Goal: Task Accomplishment & Management: Complete application form

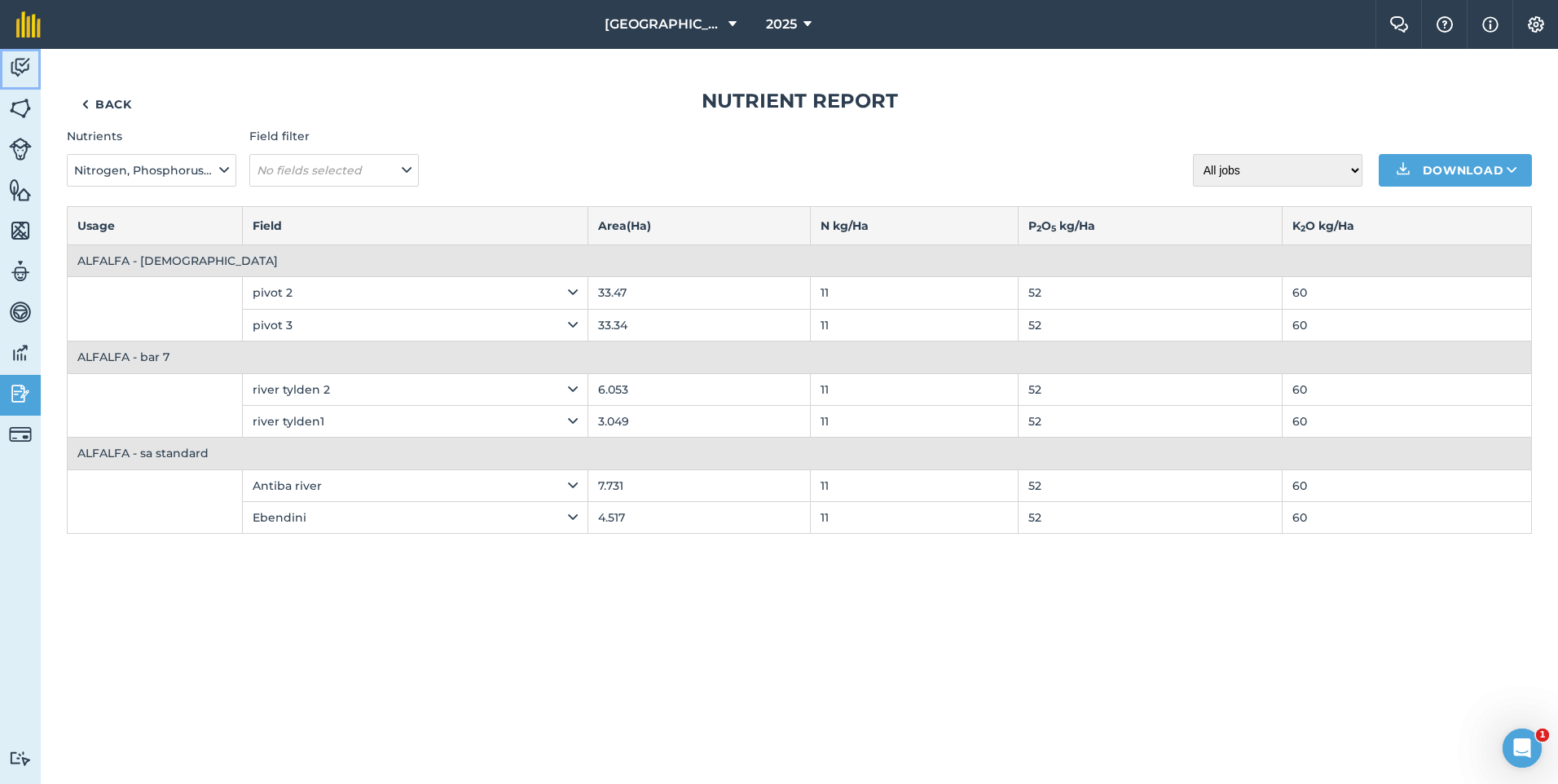
click at [24, 71] on img at bounding box center [20, 67] width 23 height 24
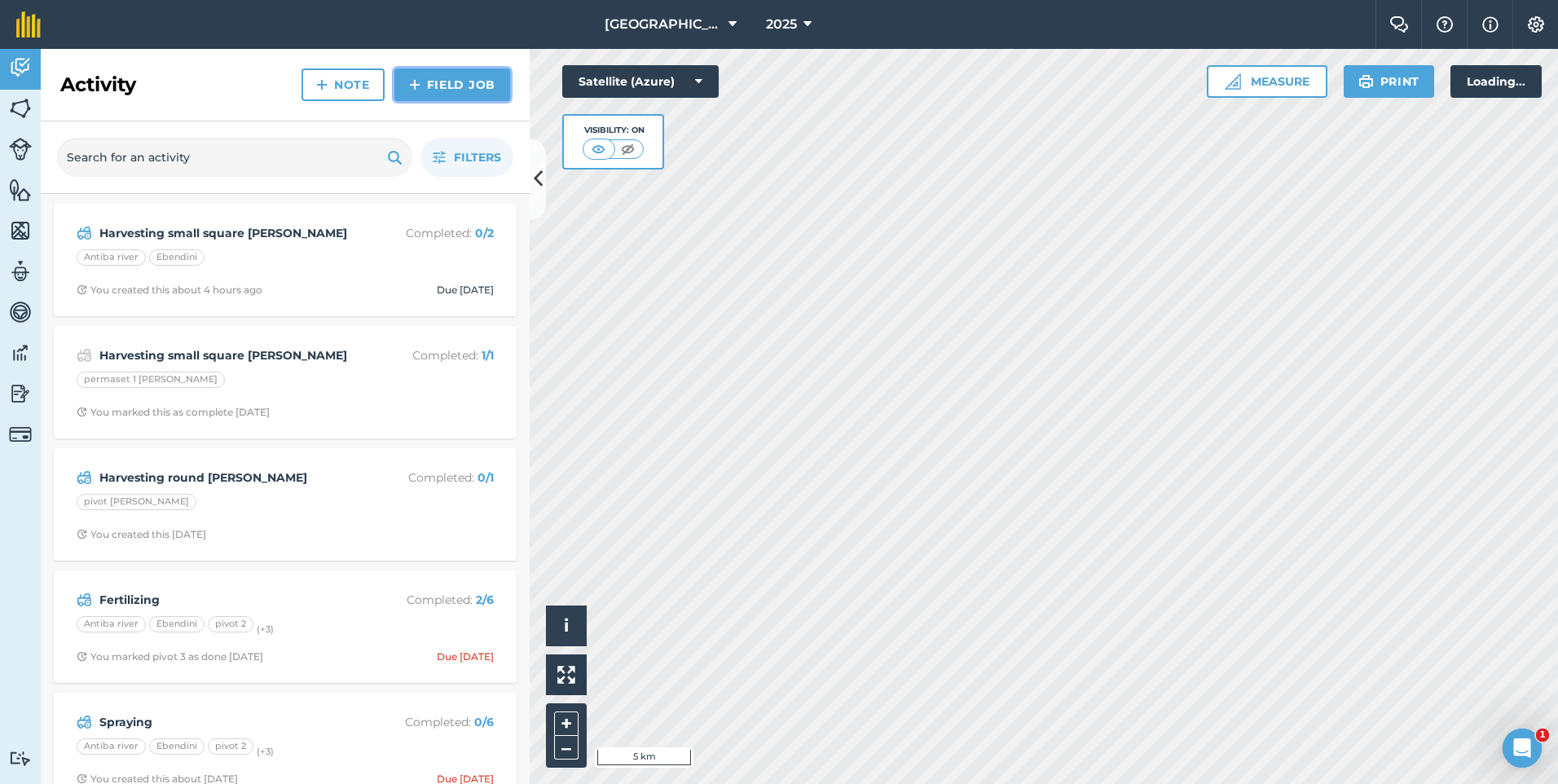
click at [465, 91] on link "Field Job" at bounding box center [452, 85] width 116 height 33
click at [493, 83] on link "Field Job" at bounding box center [452, 85] width 116 height 33
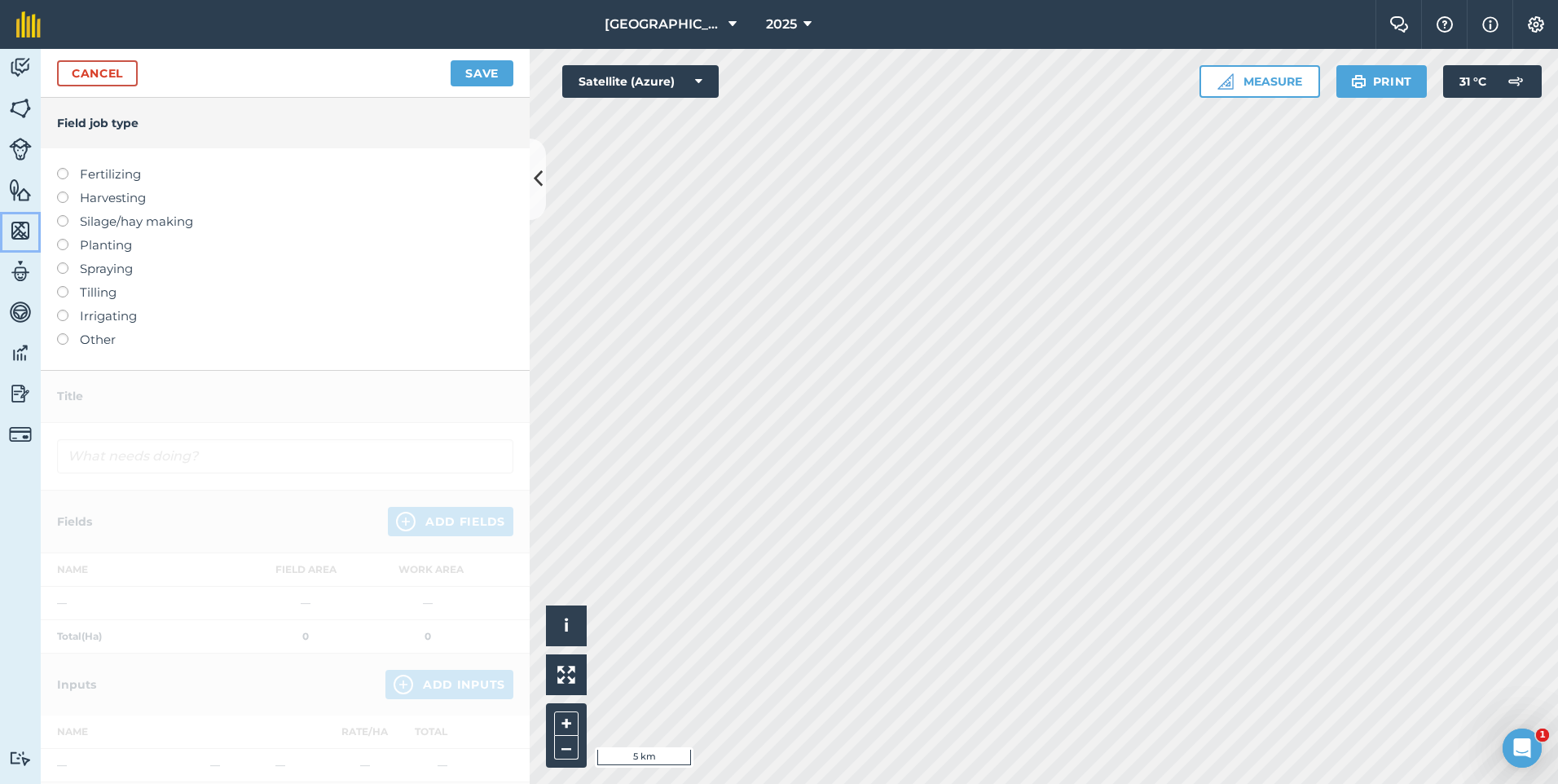
click at [19, 226] on img at bounding box center [20, 230] width 23 height 24
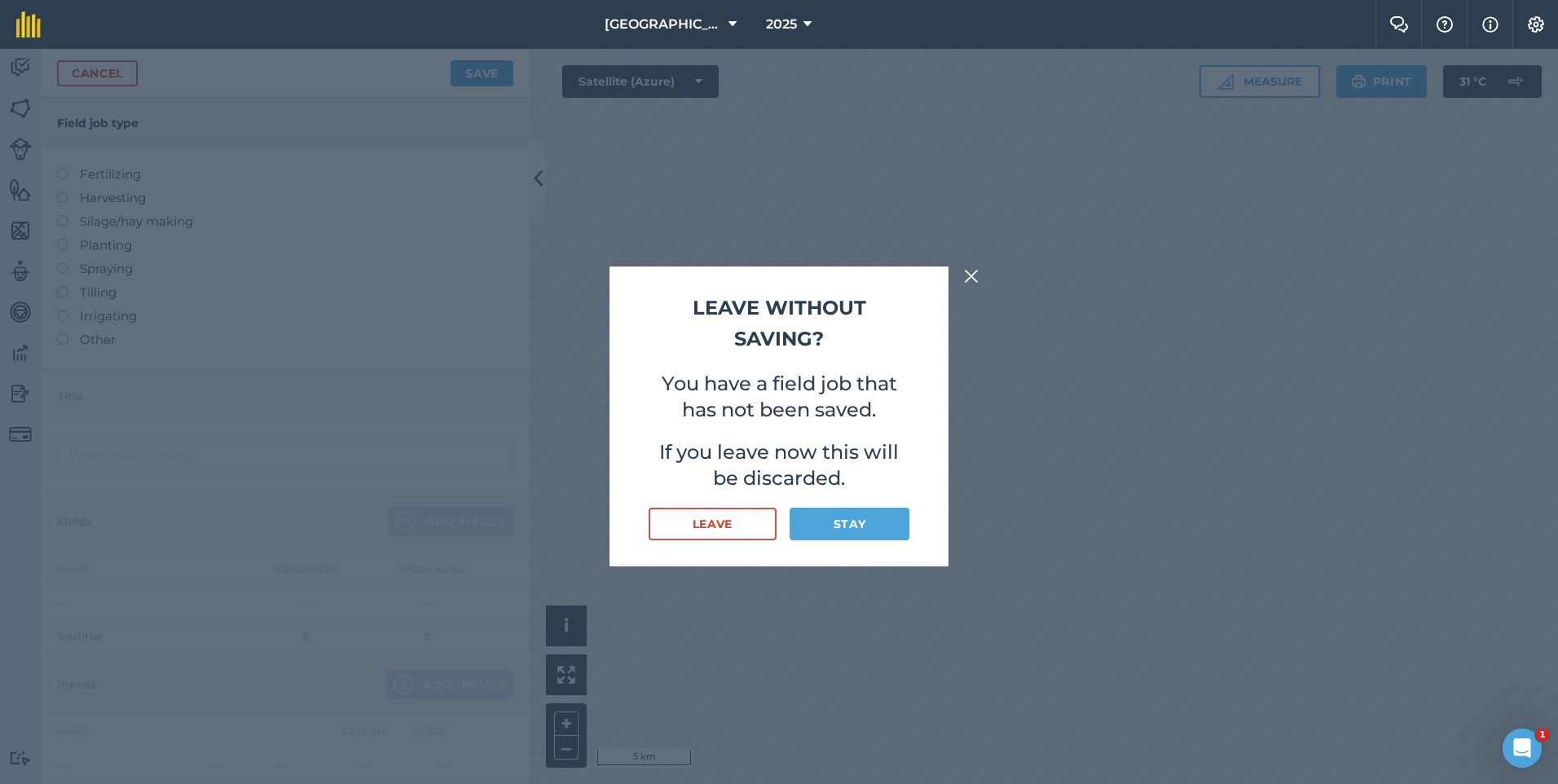
click at [972, 272] on img at bounding box center [971, 276] width 15 height 20
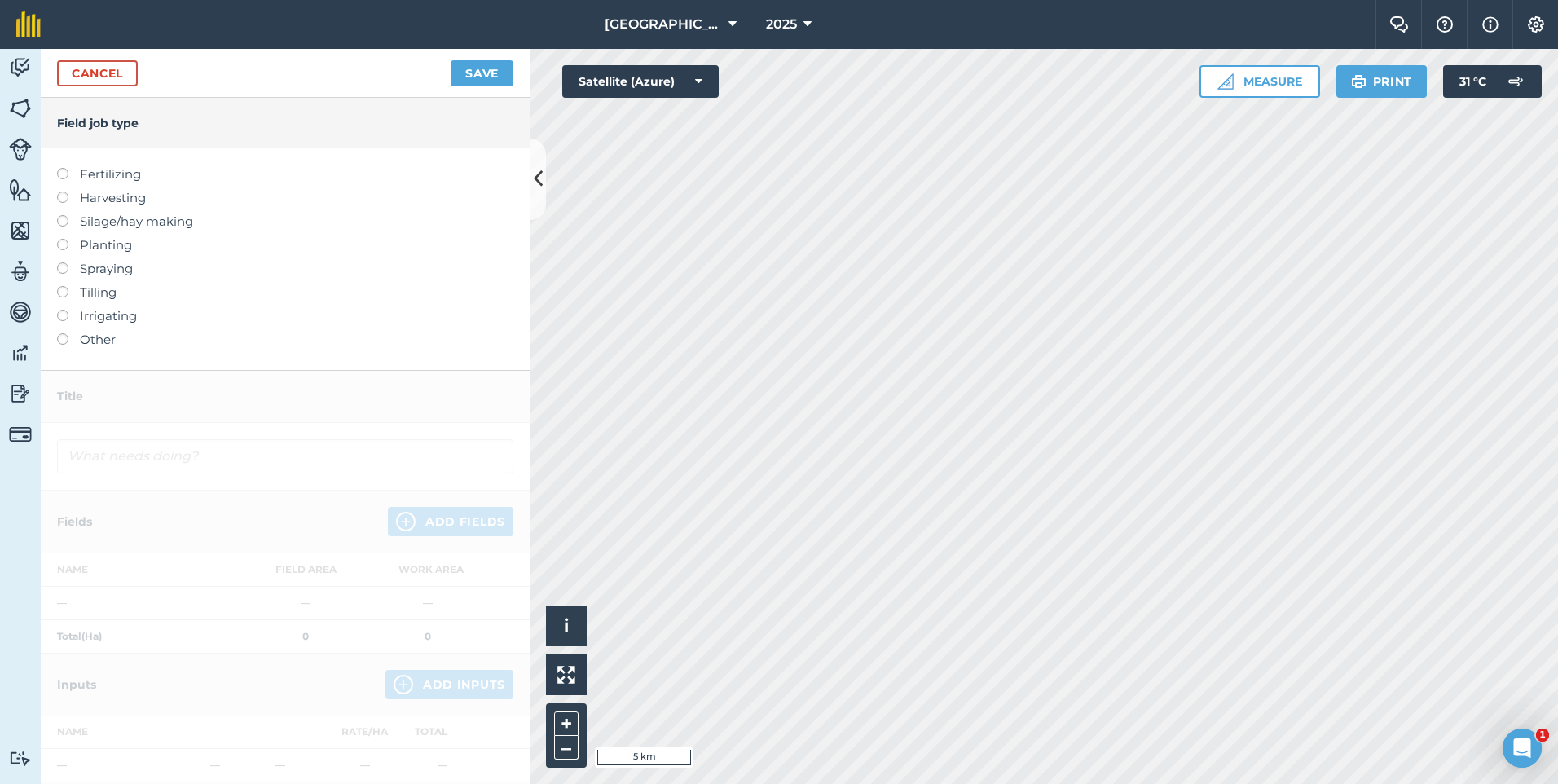
click at [65, 239] on label at bounding box center [68, 239] width 23 height 0
type input "Planting"
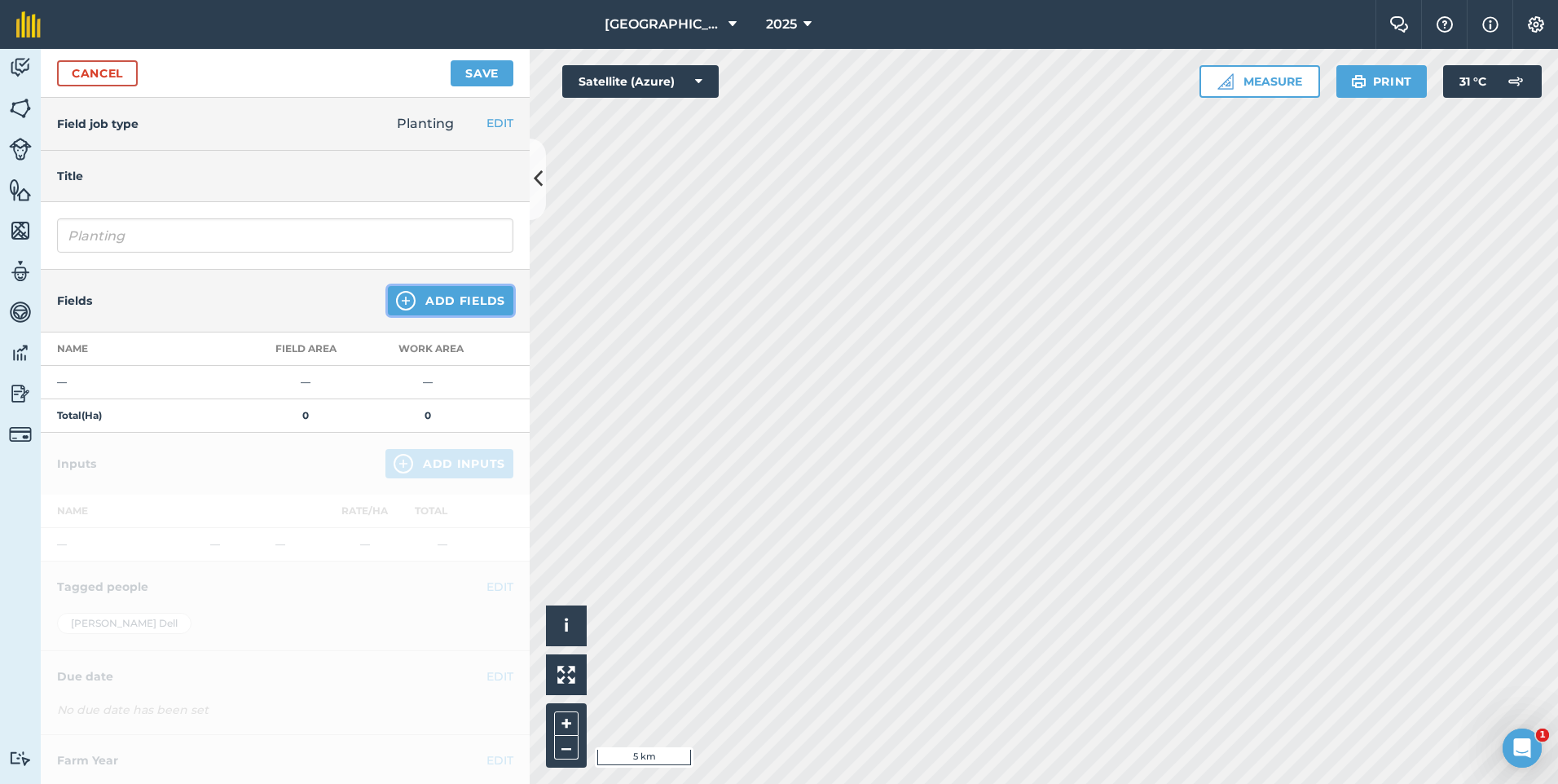
click at [421, 303] on button "Add Fields" at bounding box center [451, 301] width 126 height 29
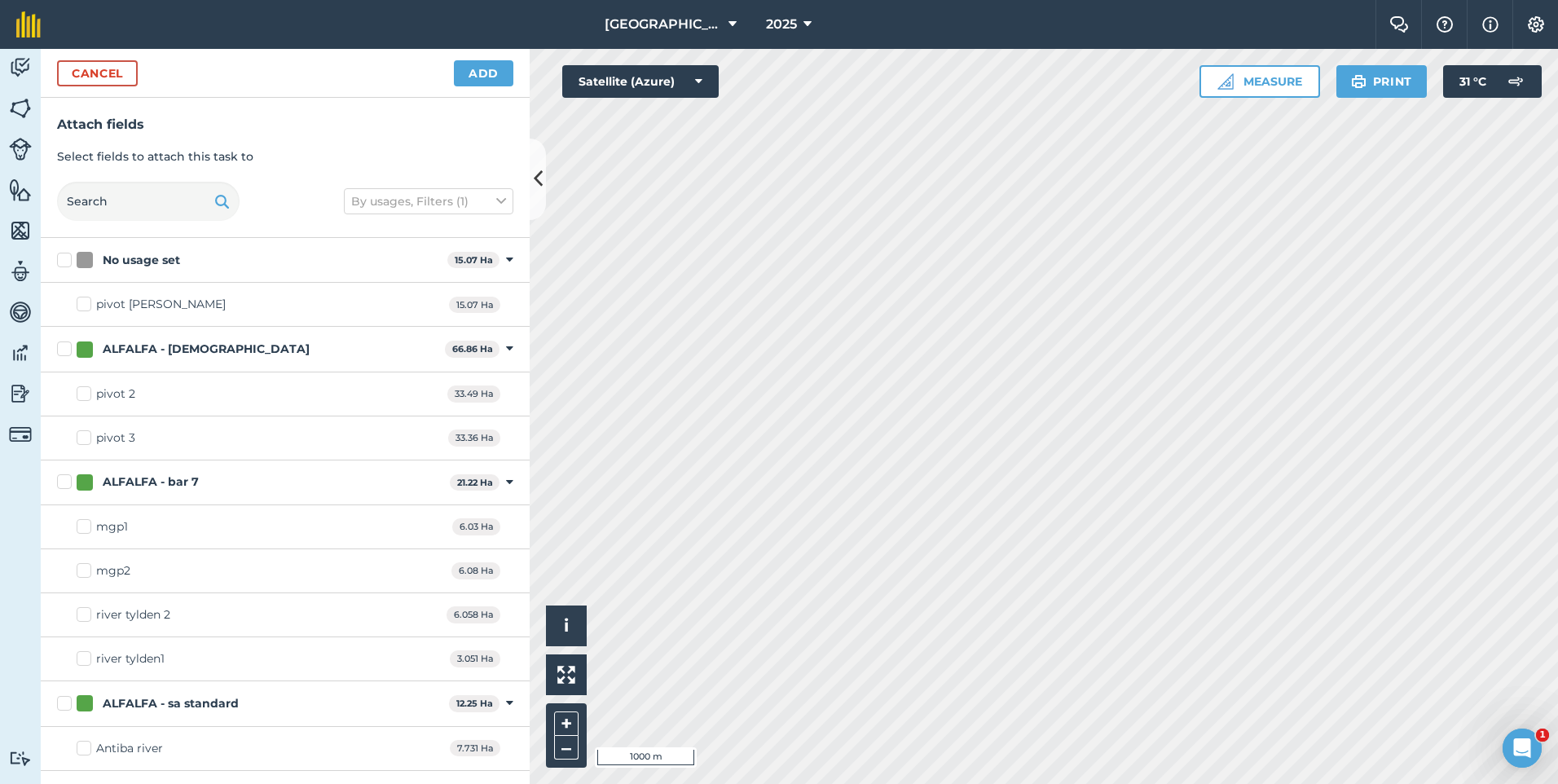
checkbox input "true"
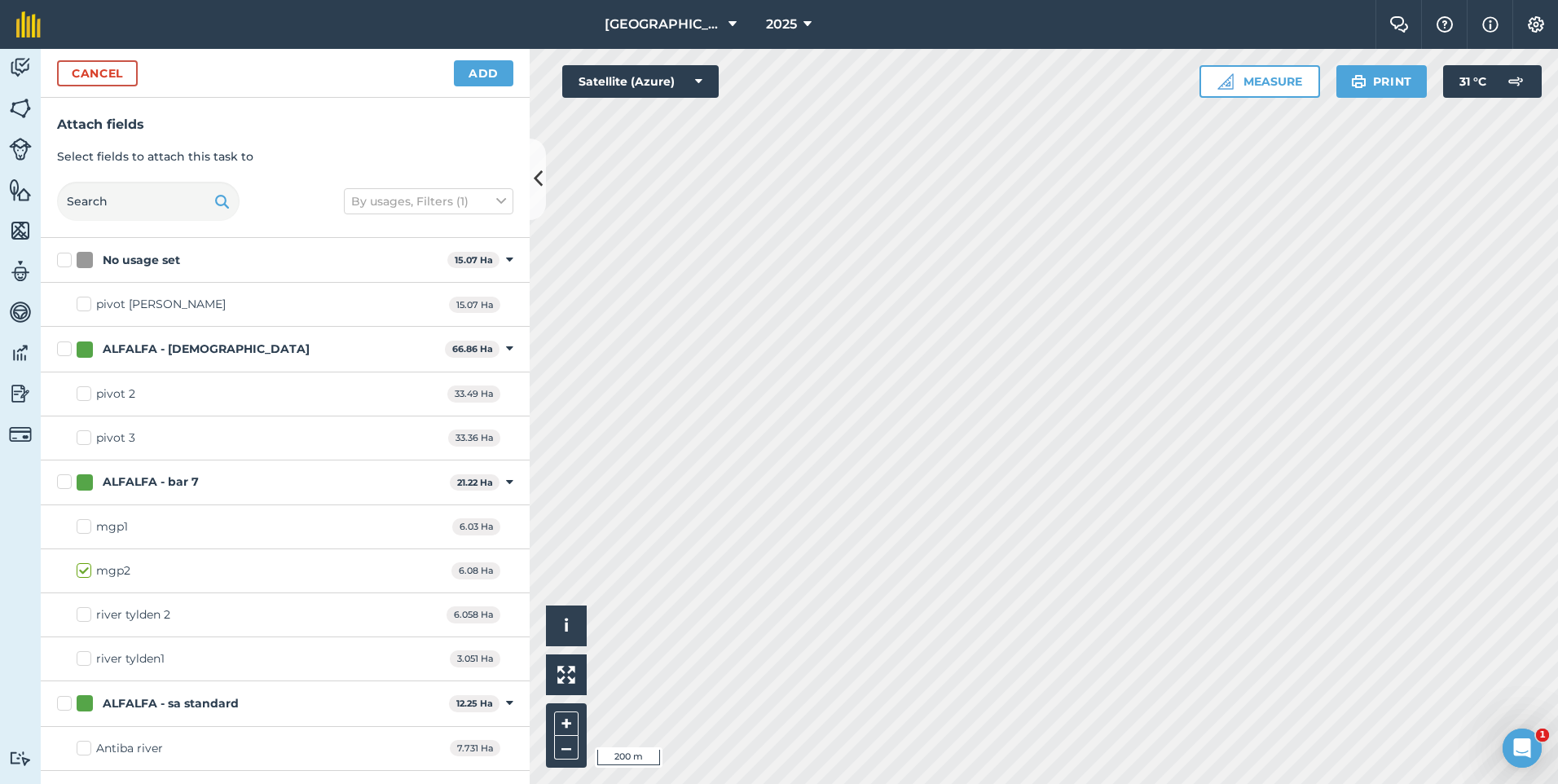
checkbox input "true"
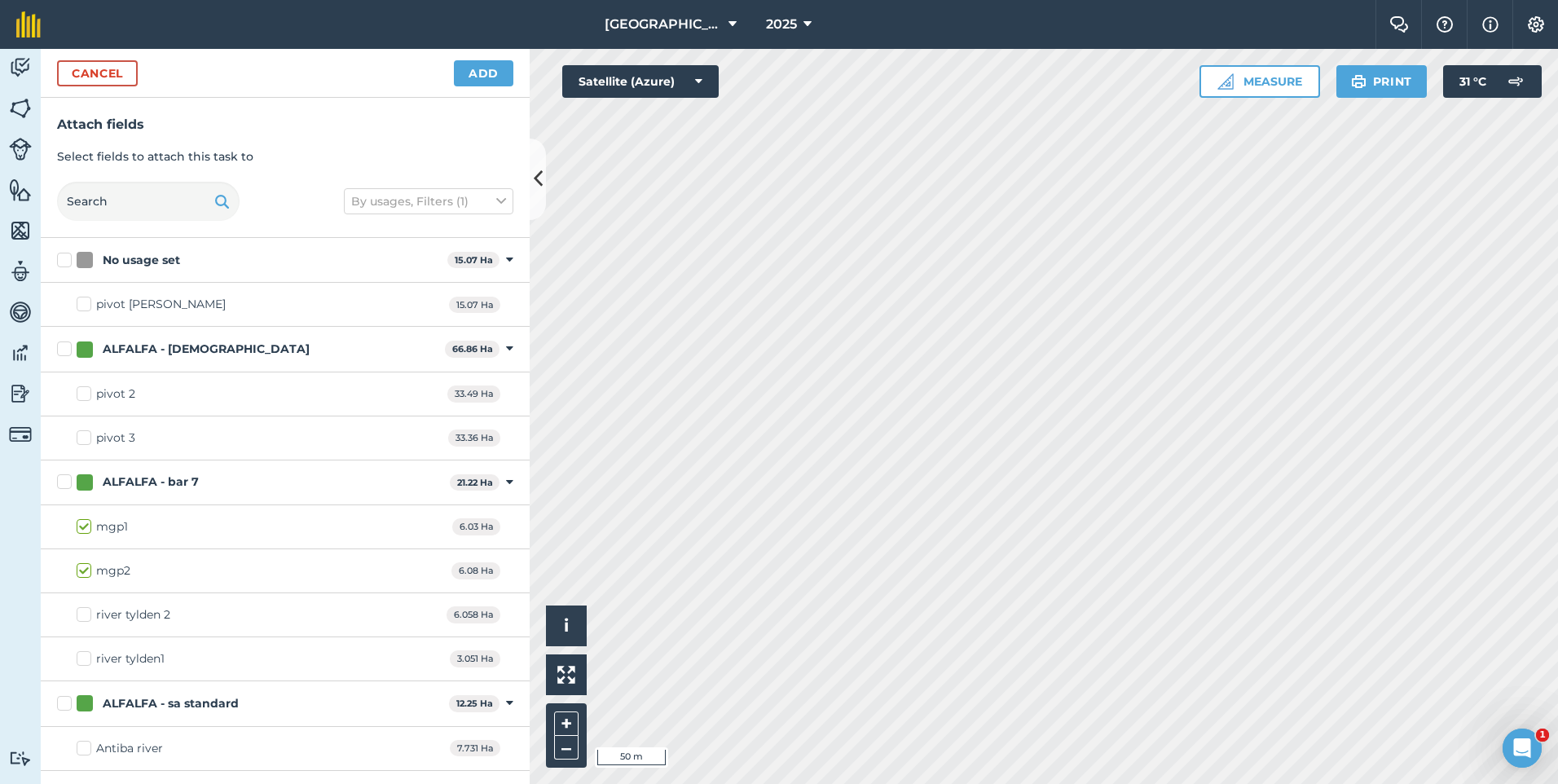
checkbox input "true"
click at [494, 76] on button "Add" at bounding box center [483, 73] width 59 height 26
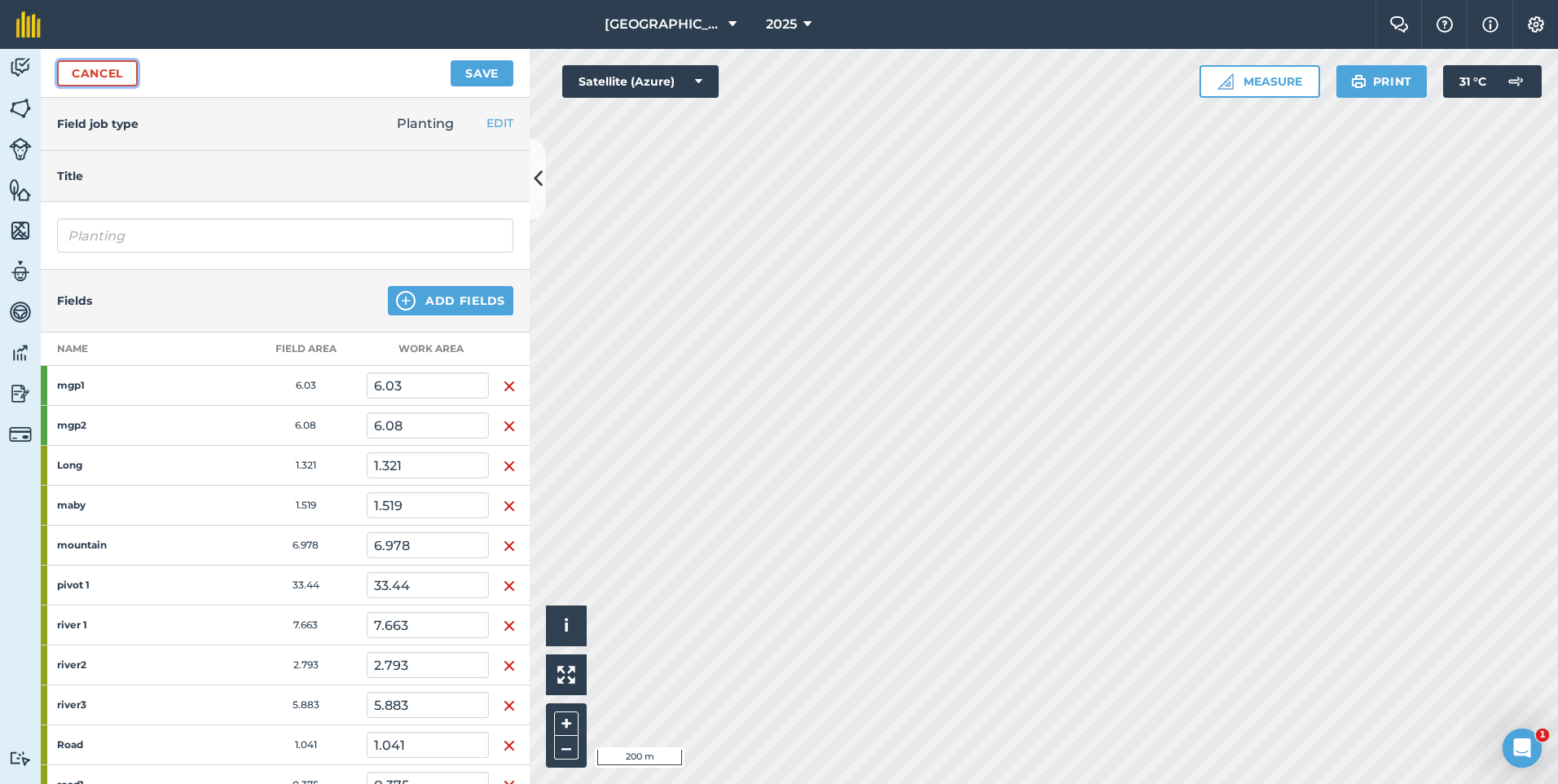
click at [88, 80] on link "Cancel" at bounding box center [97, 73] width 81 height 26
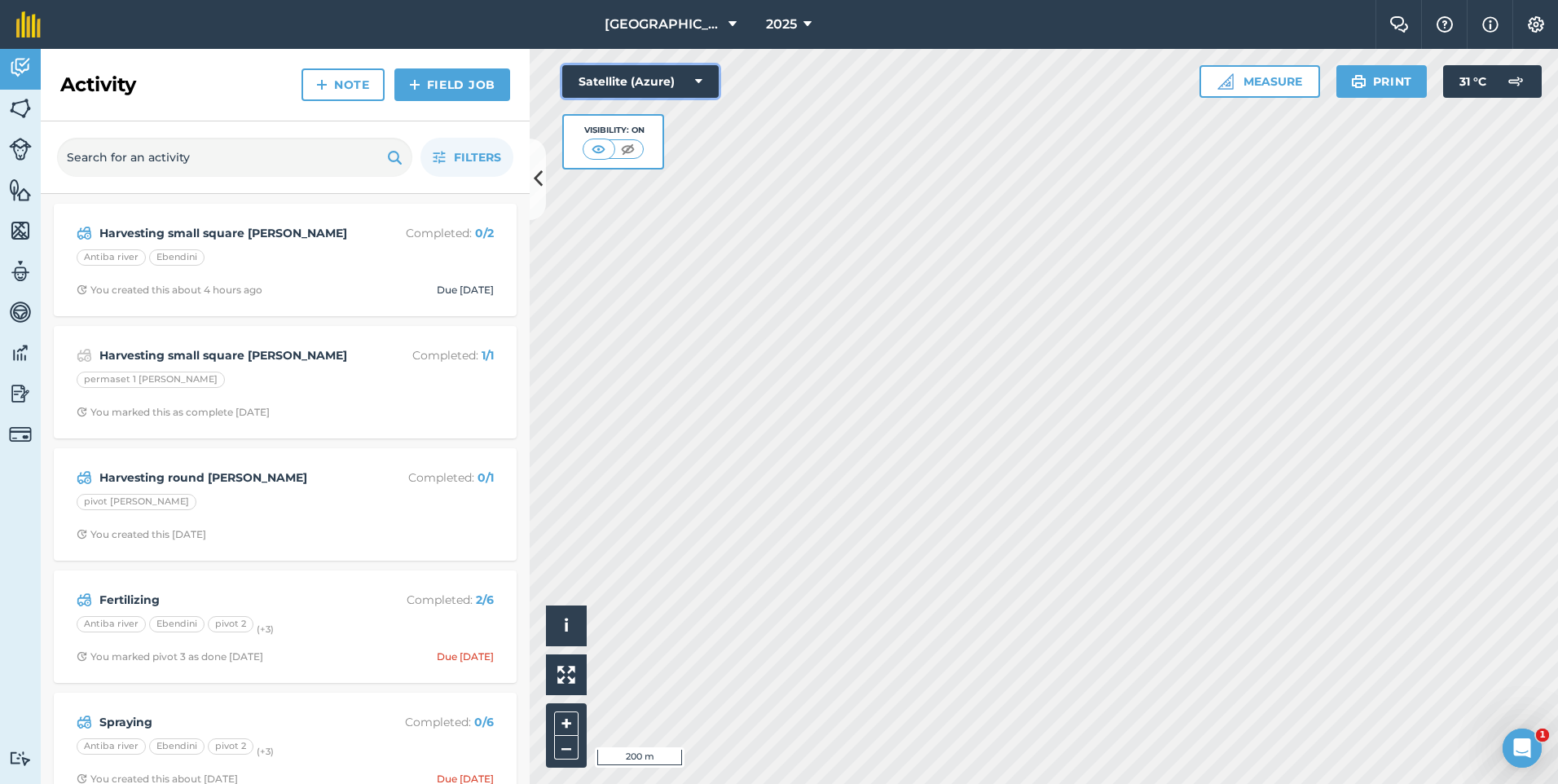
click at [616, 87] on button "Satellite (Azure)" at bounding box center [641, 82] width 156 height 33
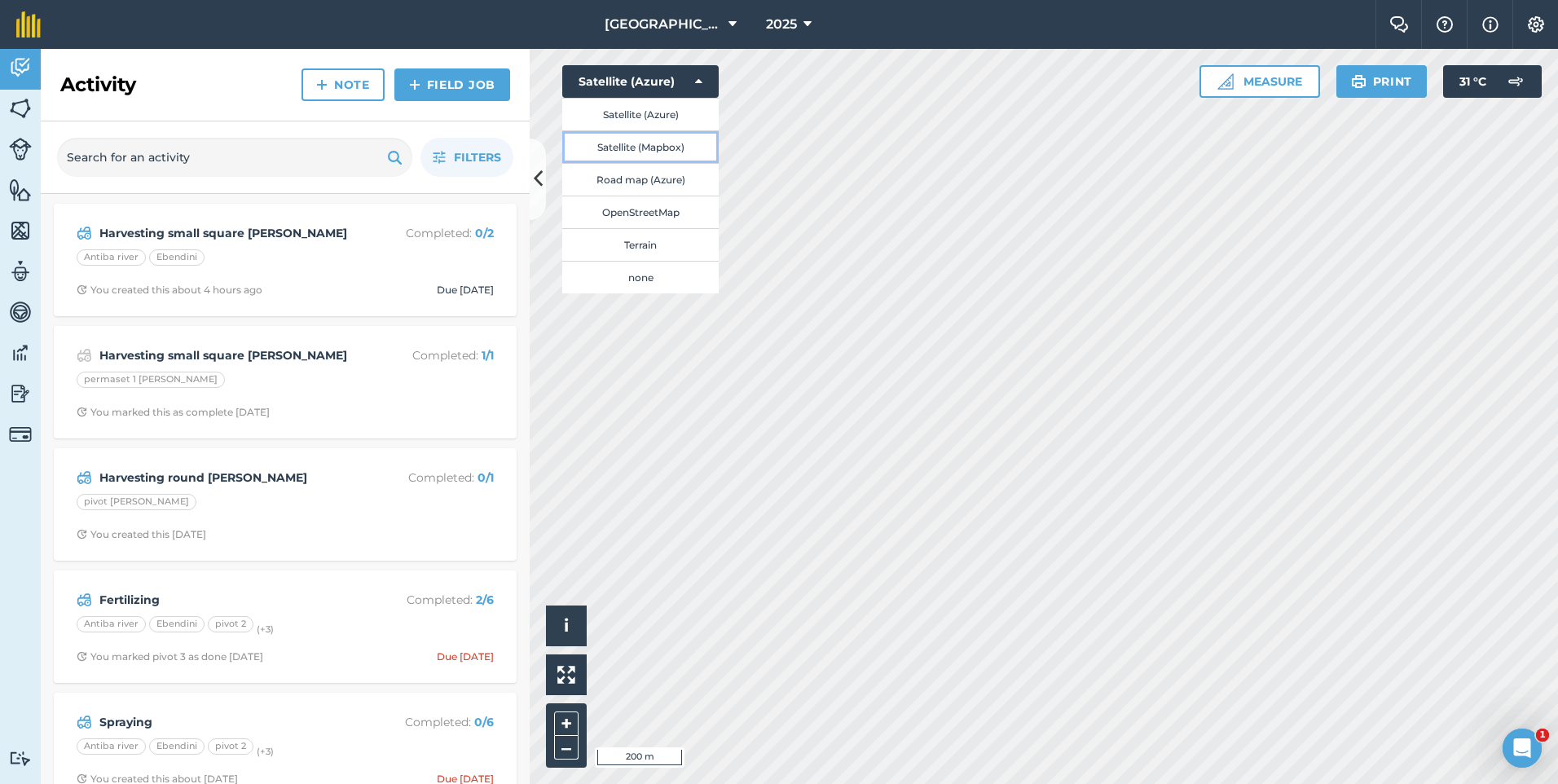
click at [641, 151] on button "Satellite (Mapbox)" at bounding box center [641, 147] width 156 height 33
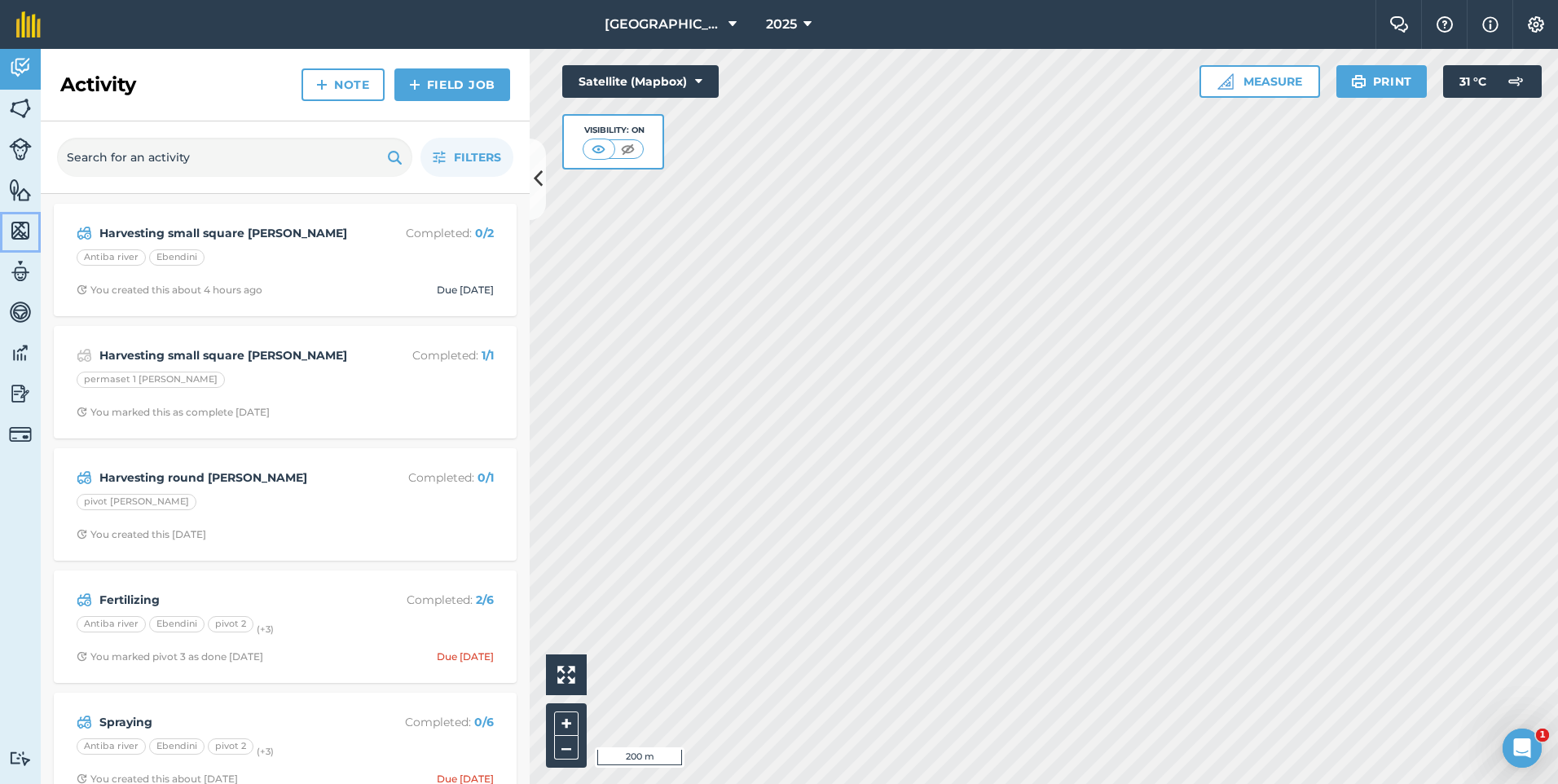
click at [21, 231] on img at bounding box center [20, 230] width 23 height 24
